Goal: Information Seeking & Learning: Learn about a topic

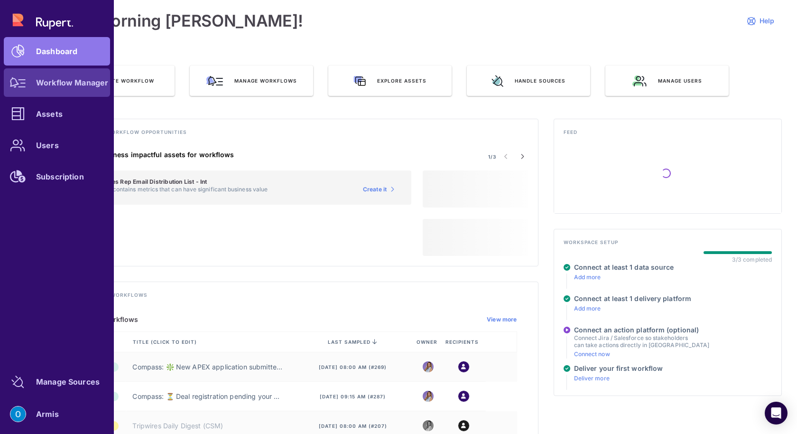
click at [77, 81] on div "Workflow Manager" at bounding box center [72, 83] width 72 height 6
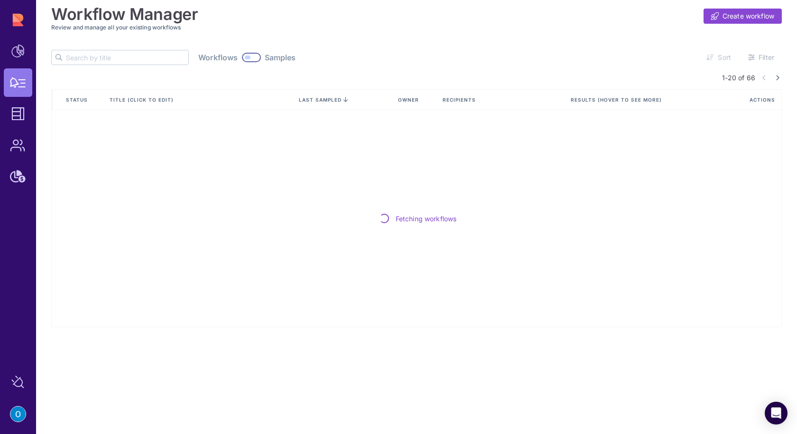
click at [119, 52] on input "text" at bounding box center [127, 57] width 122 height 14
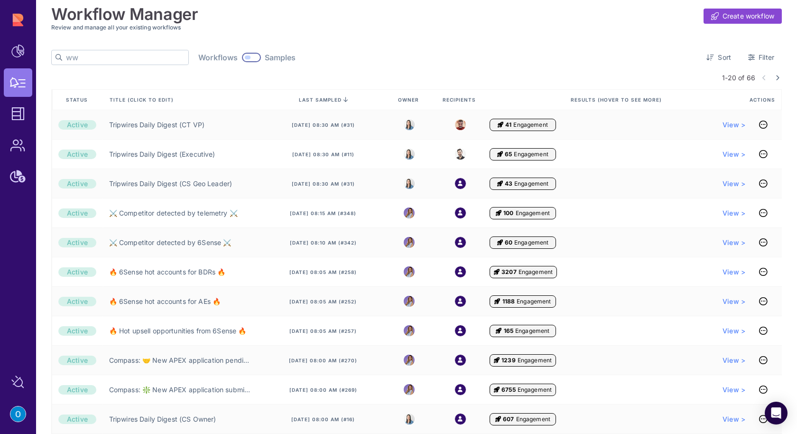
type input "w"
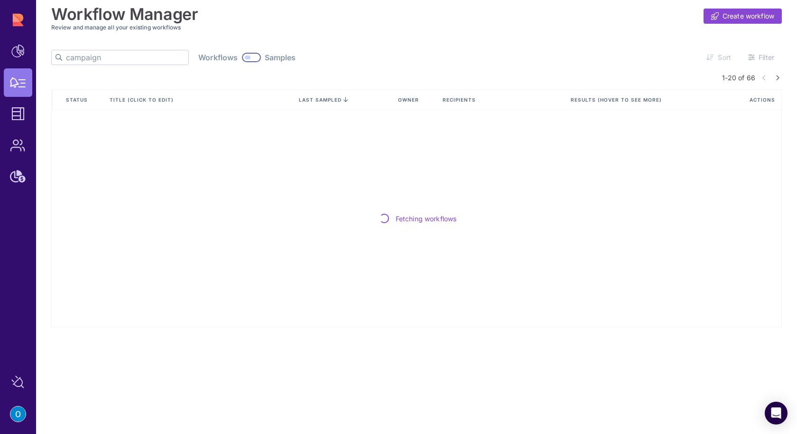
type input "campaign"
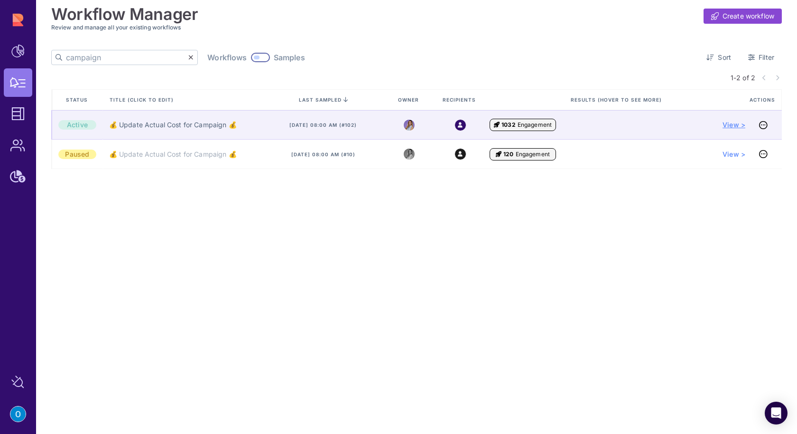
click at [738, 125] on span "View >" at bounding box center [733, 124] width 23 height 9
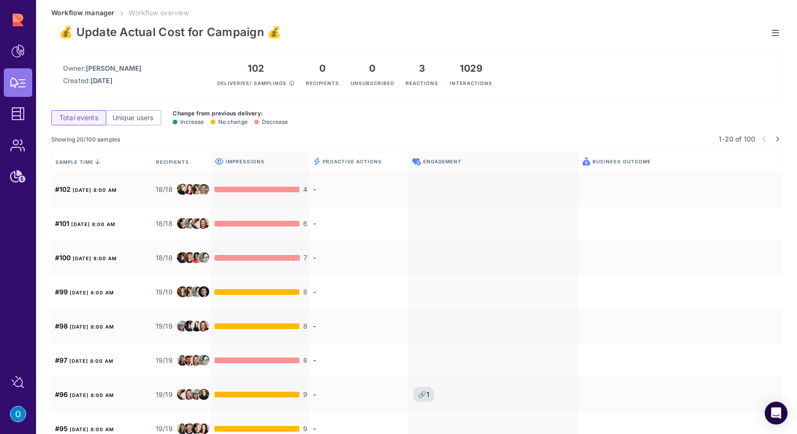
click at [778, 31] on link at bounding box center [775, 33] width 12 height 12
click at [555, 50] on div "💰 Update Actual Cost for Campaign 💰 Owner: [PERSON_NAME] Created: [DATE] 102 De…" at bounding box center [416, 441] width 730 height 847
click at [774, 33] on icon at bounding box center [775, 33] width 7 height 0
click at [540, 97] on div "Owner: [PERSON_NAME] Created: [DATE] 102 Deliveries/ samplings 0 Recipients 0 U…" at bounding box center [416, 74] width 730 height 47
